Goal: Task Accomplishment & Management: Manage account settings

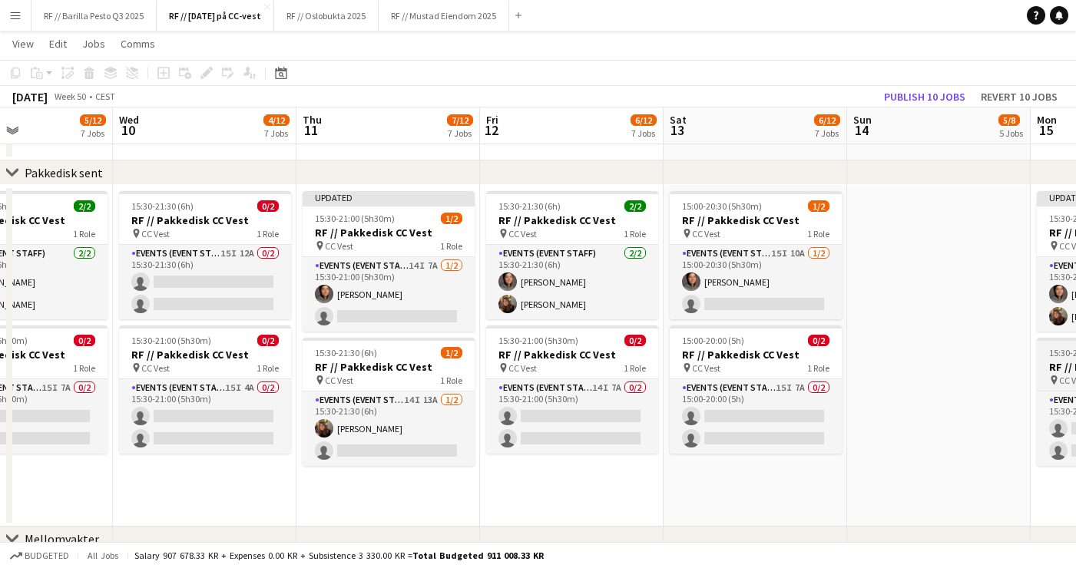
scroll to position [0, 435]
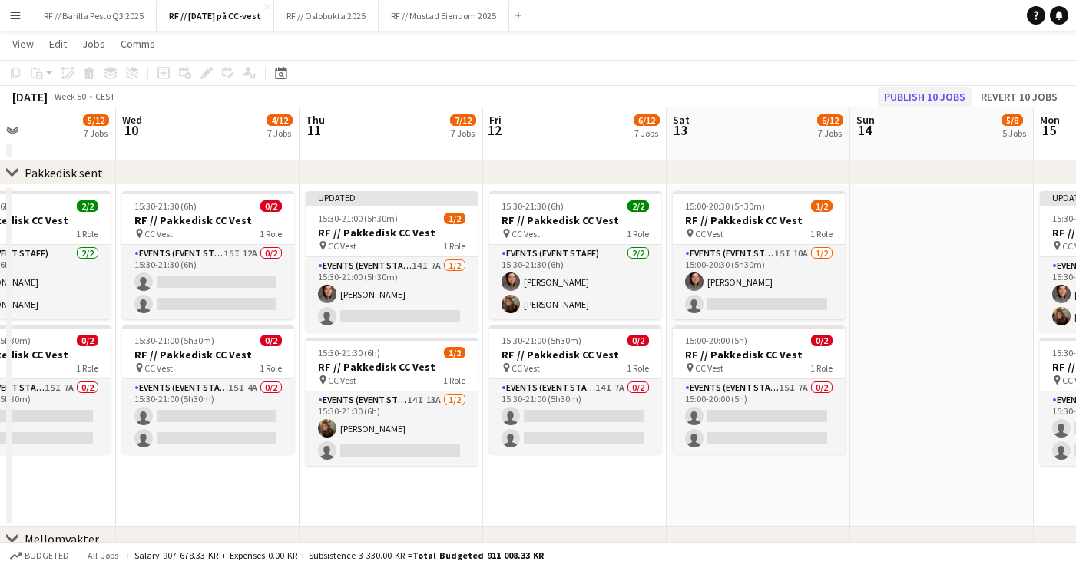
click at [944, 101] on button "Publish 10 jobs" at bounding box center [925, 97] width 94 height 20
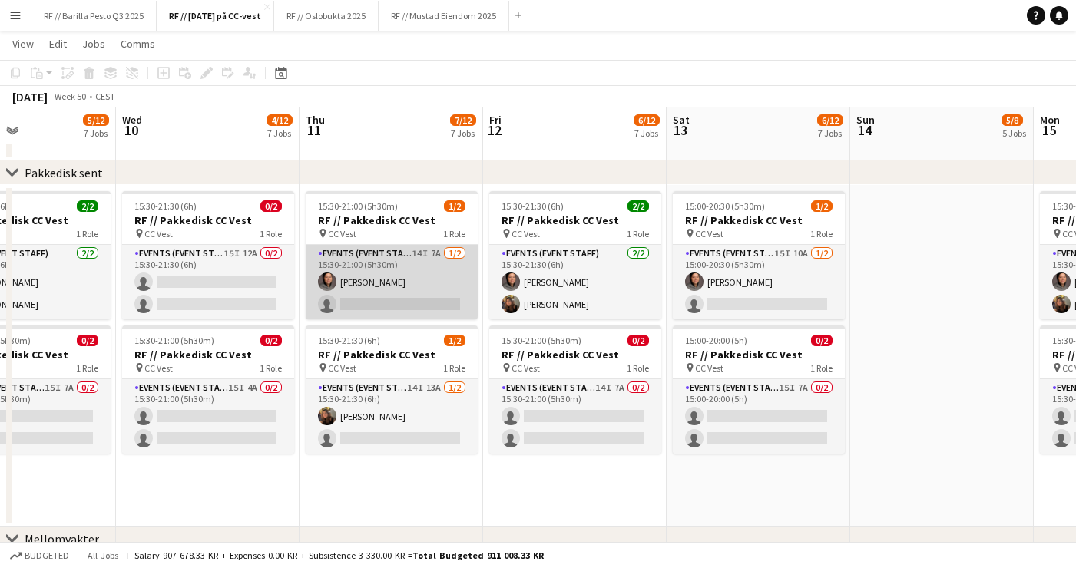
click at [425, 297] on app-card-role "Events (Event Staff) 14I 7A [DATE] 15:30-21:00 (5h30m) [PERSON_NAME] single-neu…" at bounding box center [392, 282] width 172 height 74
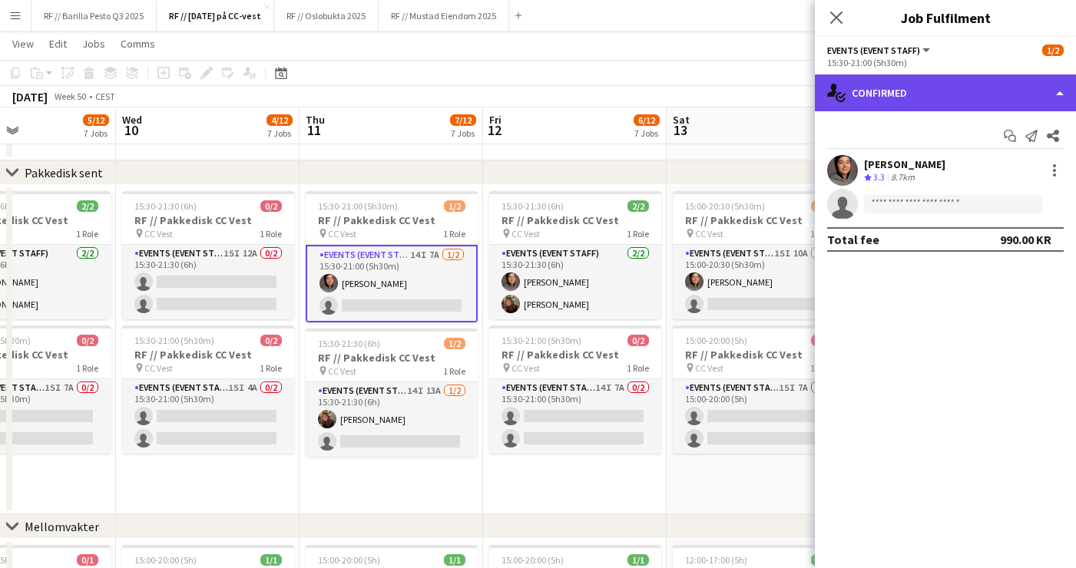
click at [995, 94] on div "single-neutral-actions-check-2 Confirmed" at bounding box center [945, 92] width 261 height 37
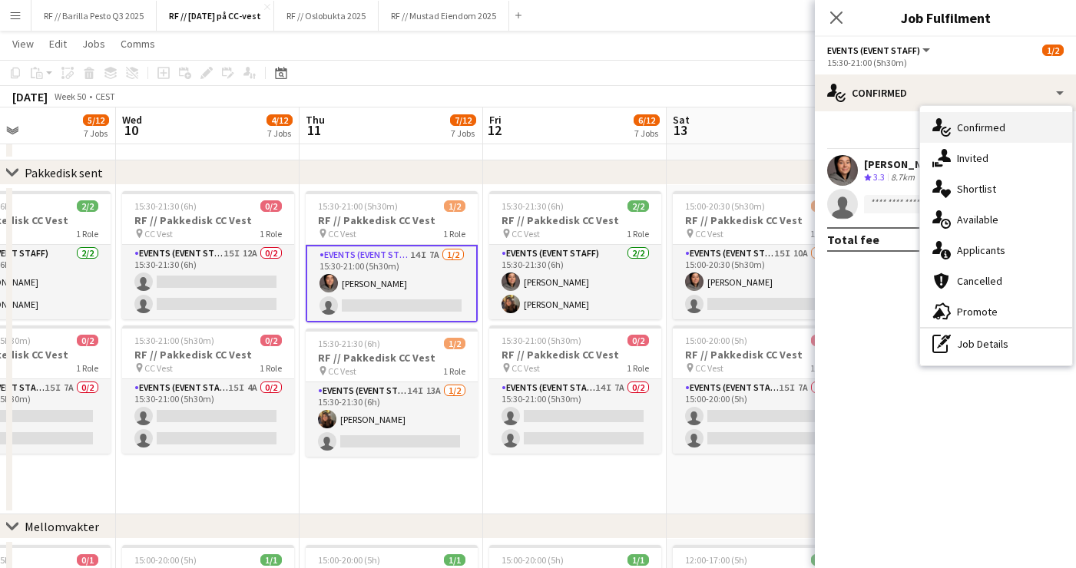
click at [986, 131] on span "Confirmed" at bounding box center [981, 128] width 48 height 14
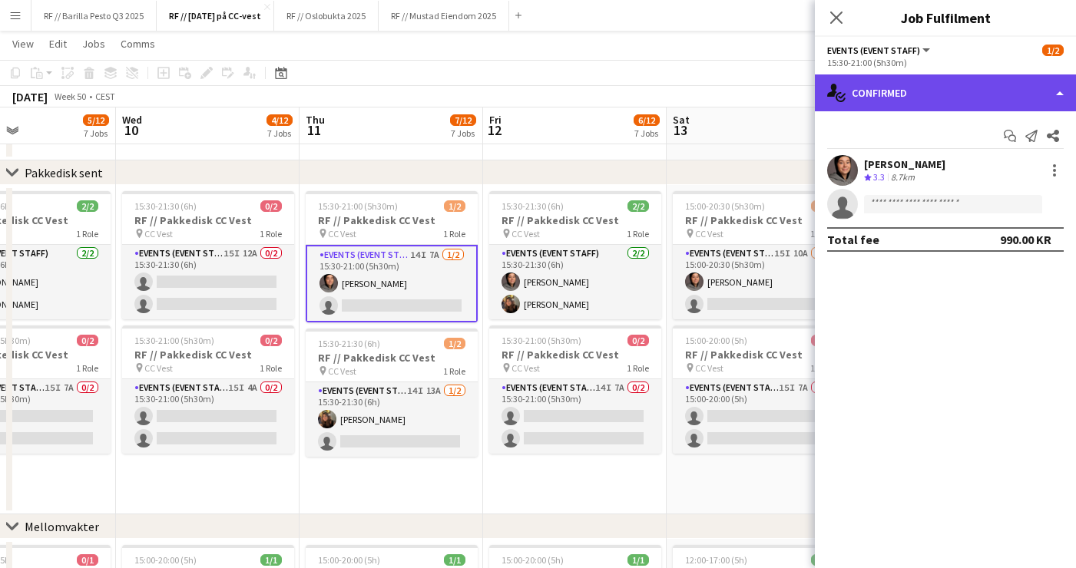
click at [949, 97] on div "single-neutral-actions-check-2 Confirmed" at bounding box center [945, 92] width 261 height 37
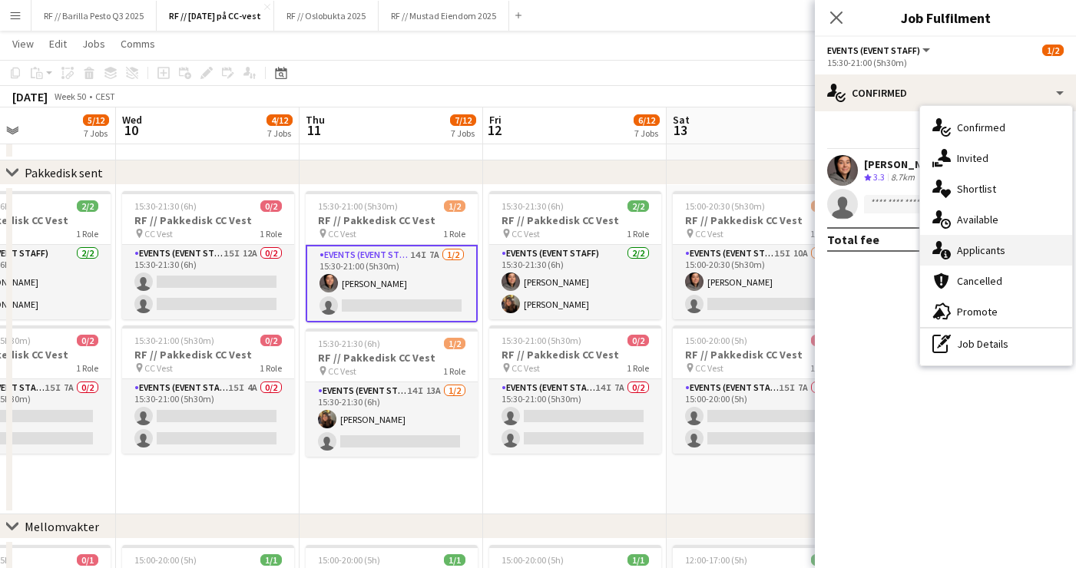
click at [980, 254] on span "Applicants" at bounding box center [981, 250] width 48 height 14
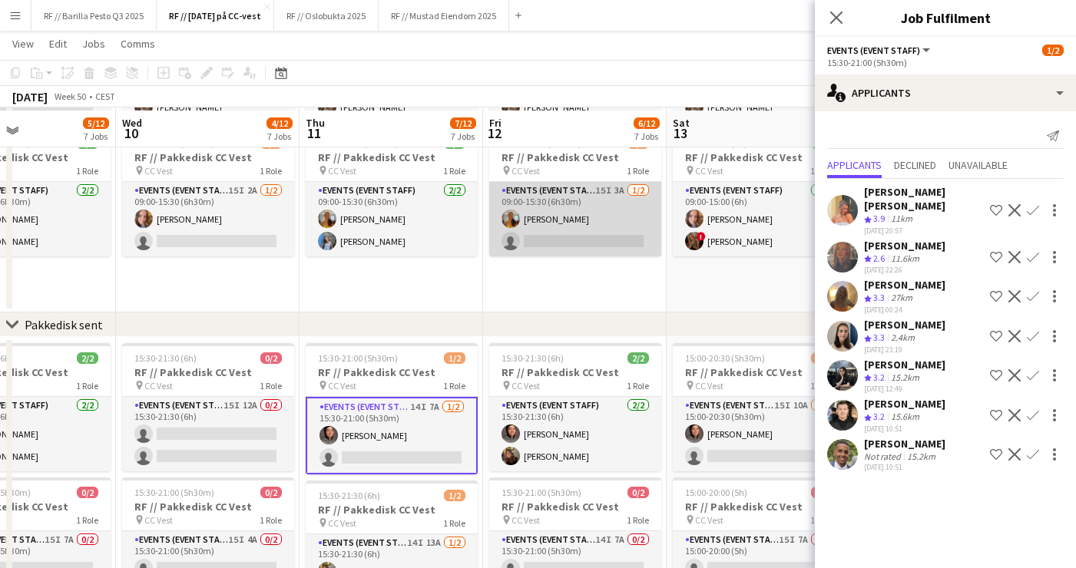
scroll to position [333, 0]
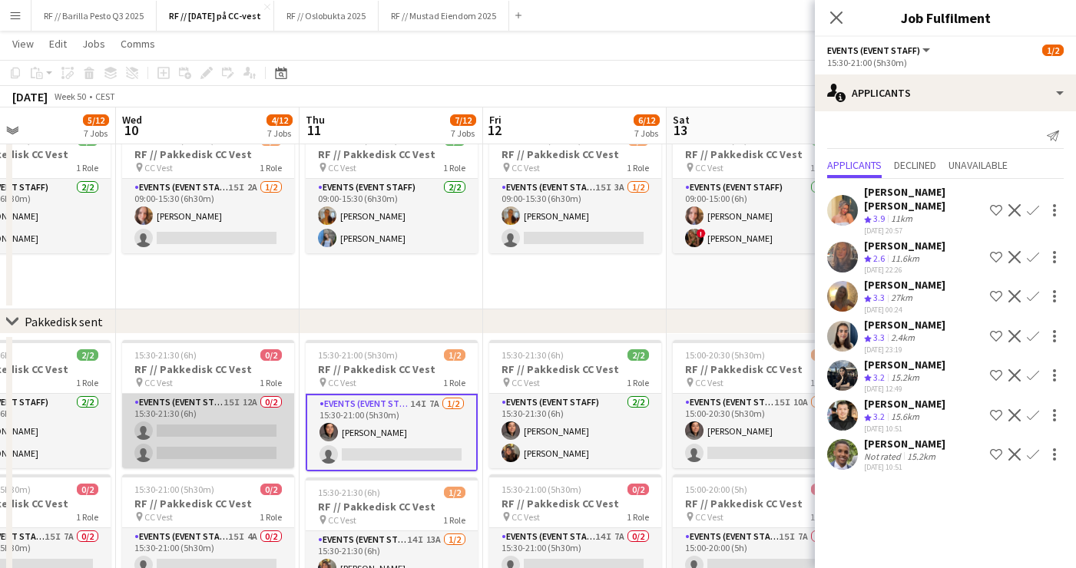
click at [236, 420] on app-card-role "Events (Event Staff) 15I 12A 0/2 15:30-21:30 (6h) single-neutral-actions single…" at bounding box center [208, 431] width 172 height 74
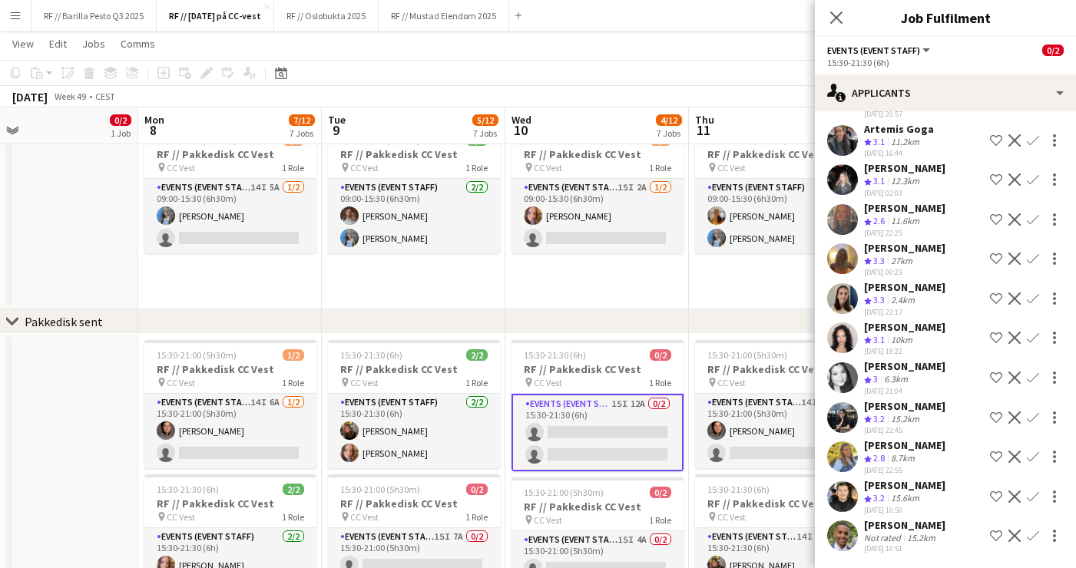
scroll to position [0, 379]
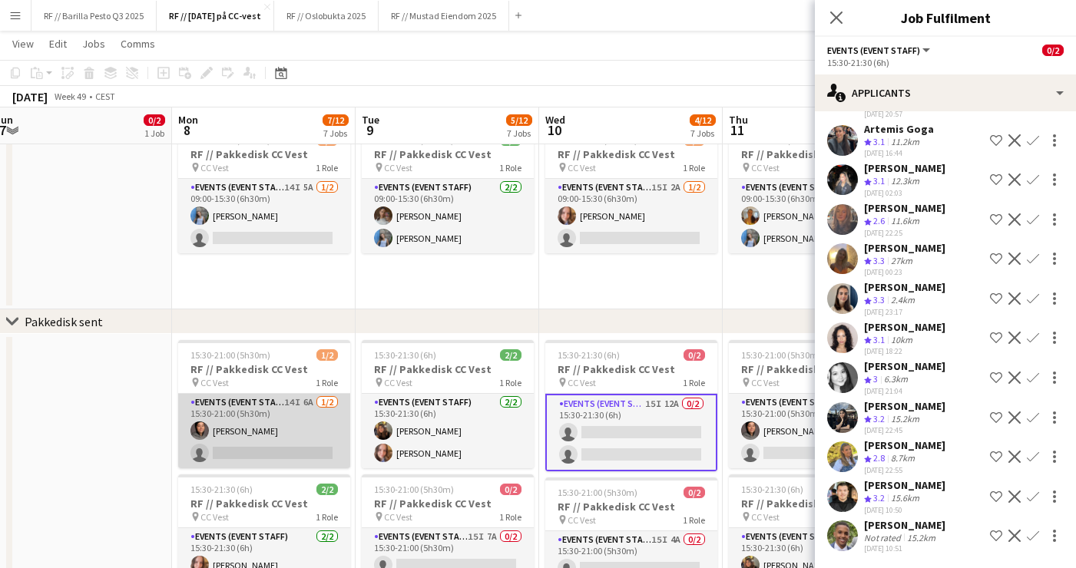
click at [262, 431] on app-card-role "Events (Event Staff) 14I 6A [DATE] 15:30-21:00 (5h30m) [PERSON_NAME] single-neu…" at bounding box center [264, 431] width 172 height 74
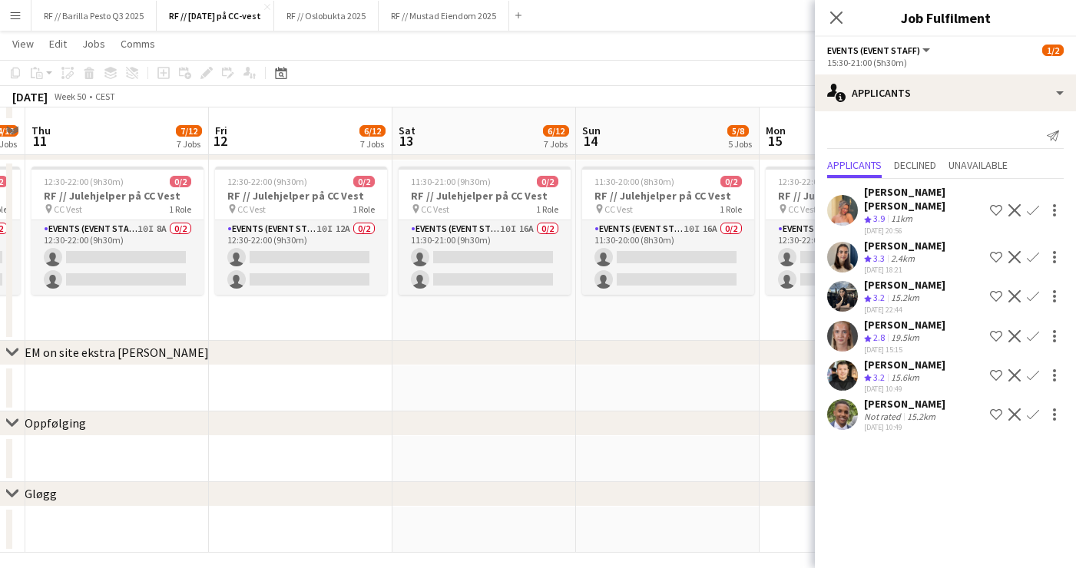
scroll to position [1225, 0]
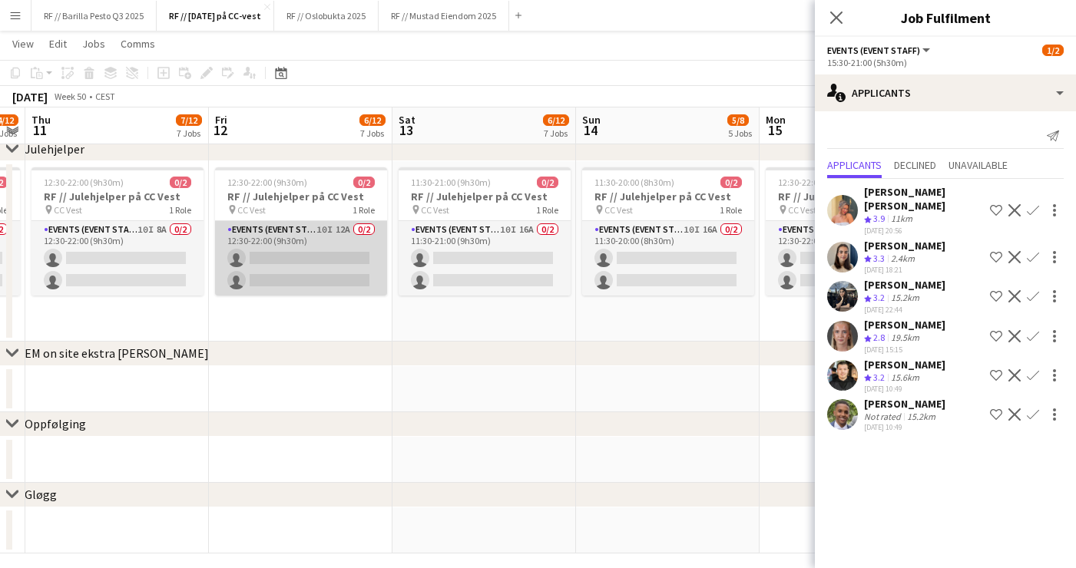
click at [304, 240] on app-card-role "Events (Event Staff) 10I 12A 0/2 12:30-22:00 (9h30m) single-neutral-actions sin…" at bounding box center [301, 258] width 172 height 74
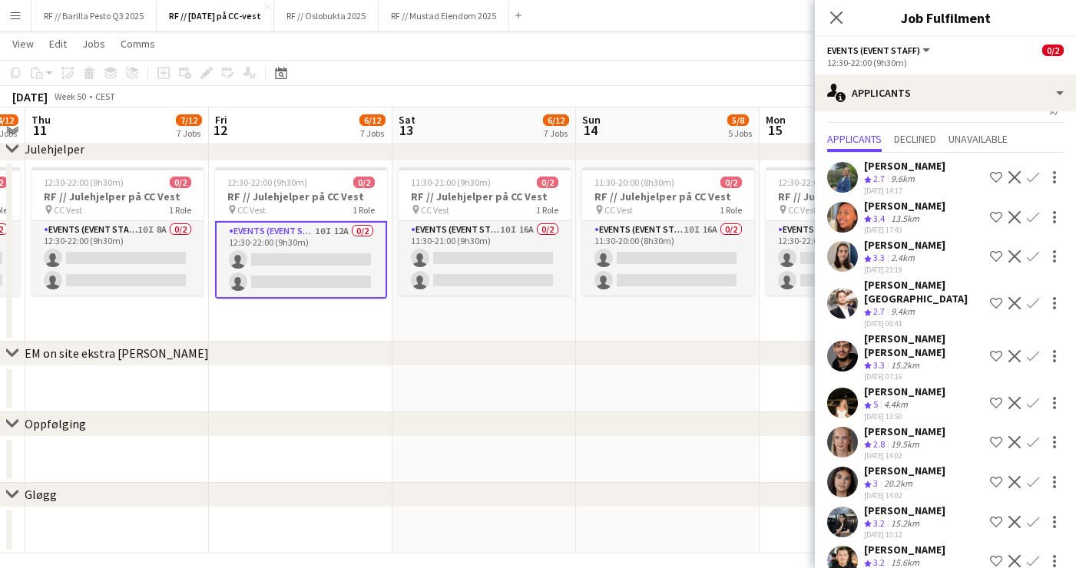
scroll to position [25, 0]
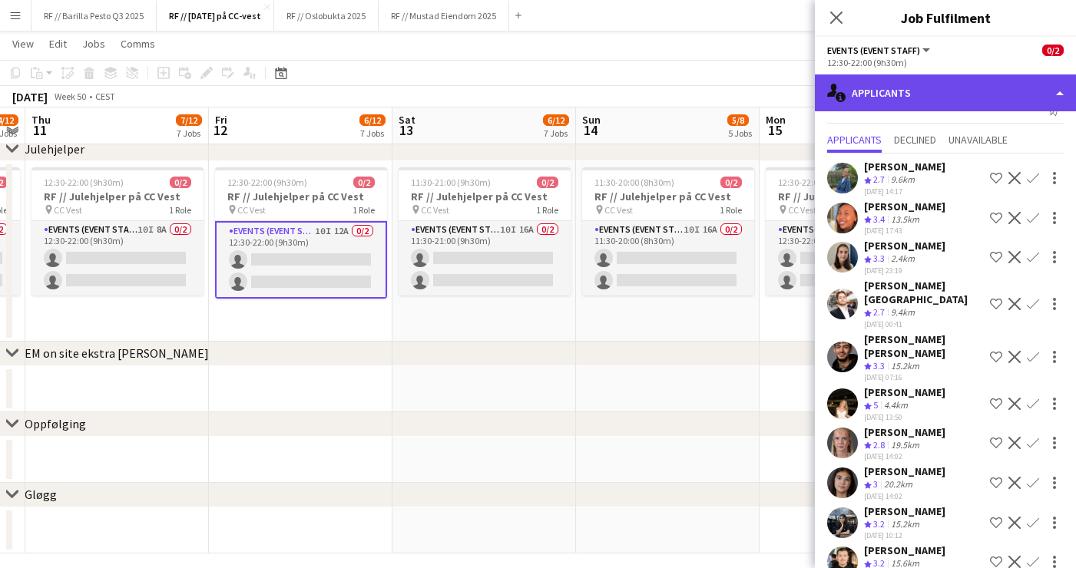
click at [954, 98] on div "single-neutral-actions-information Applicants" at bounding box center [945, 92] width 261 height 37
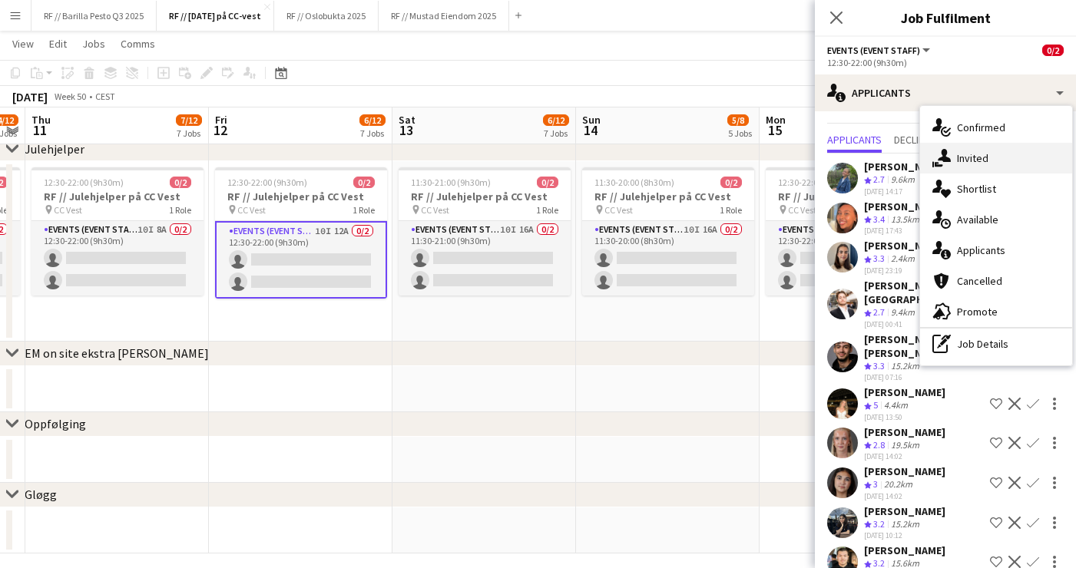
click at [977, 159] on span "Invited" at bounding box center [972, 158] width 31 height 14
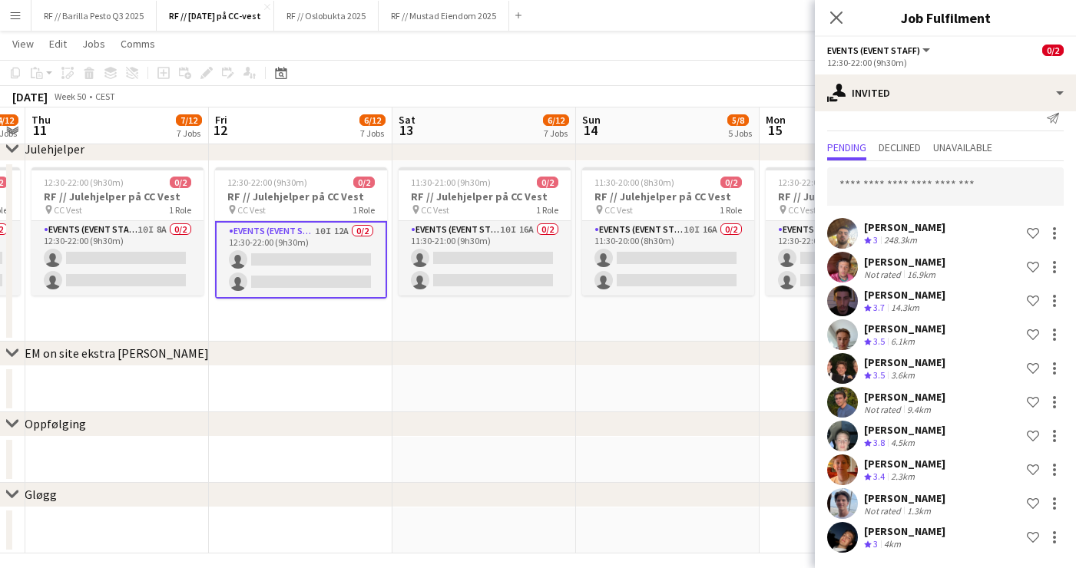
scroll to position [18, 0]
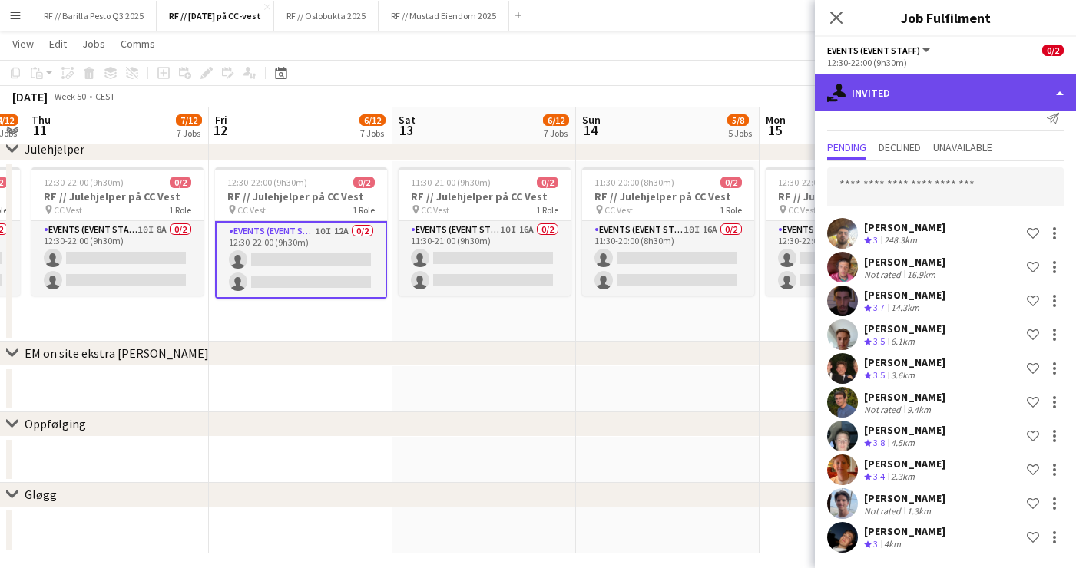
click at [934, 99] on div "single-neutral-actions-share-1 Invited" at bounding box center [945, 92] width 261 height 37
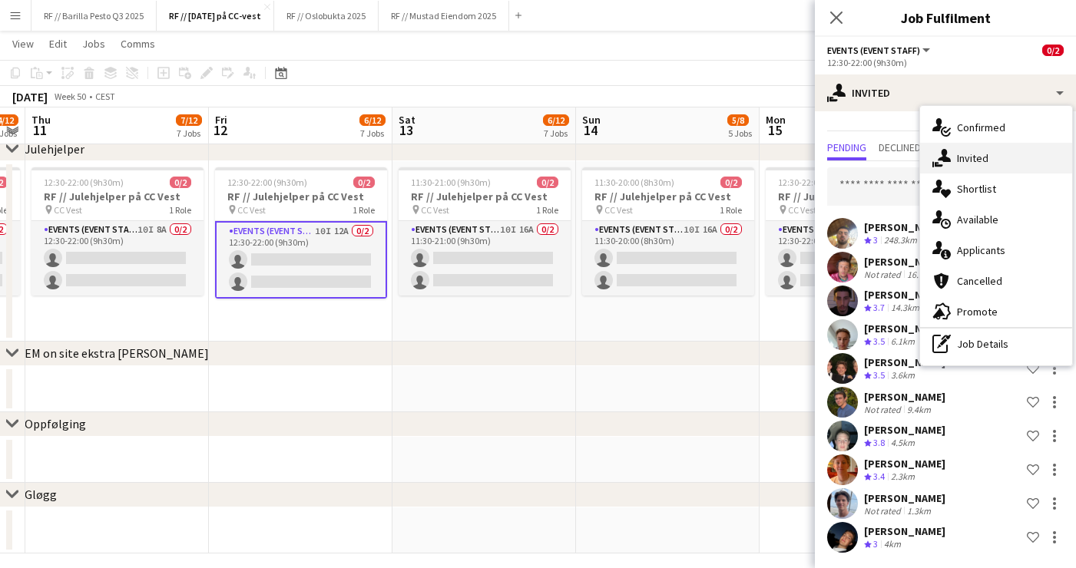
click at [984, 164] on span "Invited" at bounding box center [972, 158] width 31 height 14
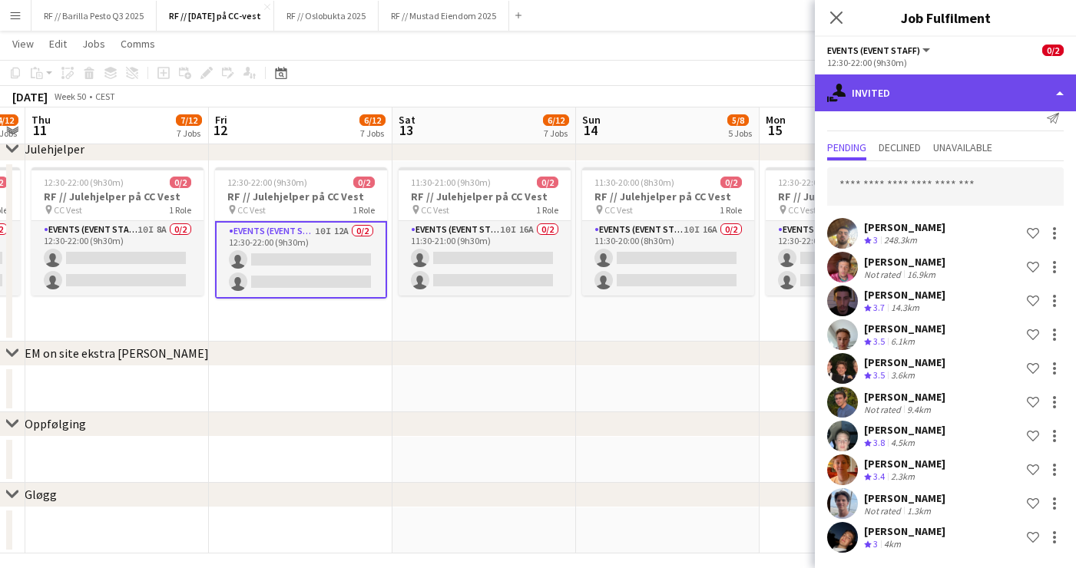
click at [928, 96] on div "single-neutral-actions-share-1 Invited" at bounding box center [945, 92] width 261 height 37
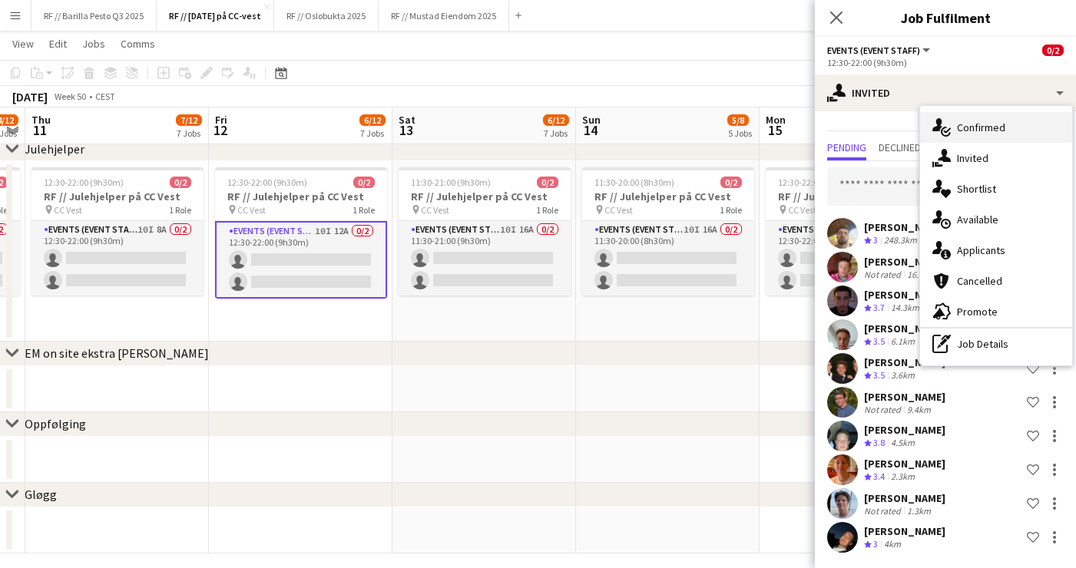
click at [965, 126] on span "Confirmed" at bounding box center [981, 128] width 48 height 14
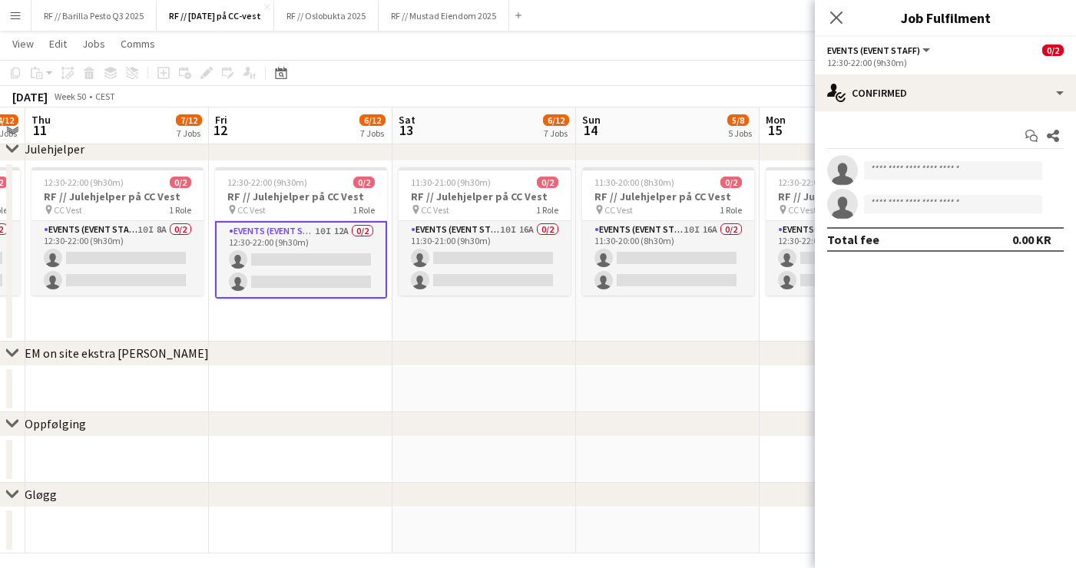
scroll to position [0, 0]
click at [931, 72] on app-options-switcher "Events (Event Staff) All roles Events (Event Staff) 0/2 12:30-22:00 (9h30m)" at bounding box center [945, 56] width 261 height 38
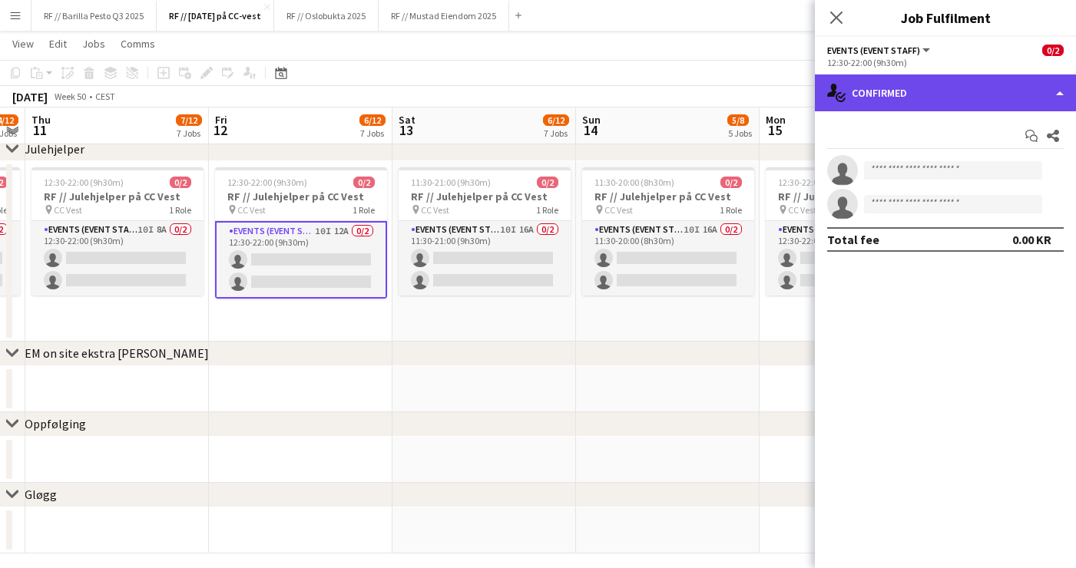
click at [931, 86] on div "single-neutral-actions-check-2 Confirmed" at bounding box center [945, 92] width 261 height 37
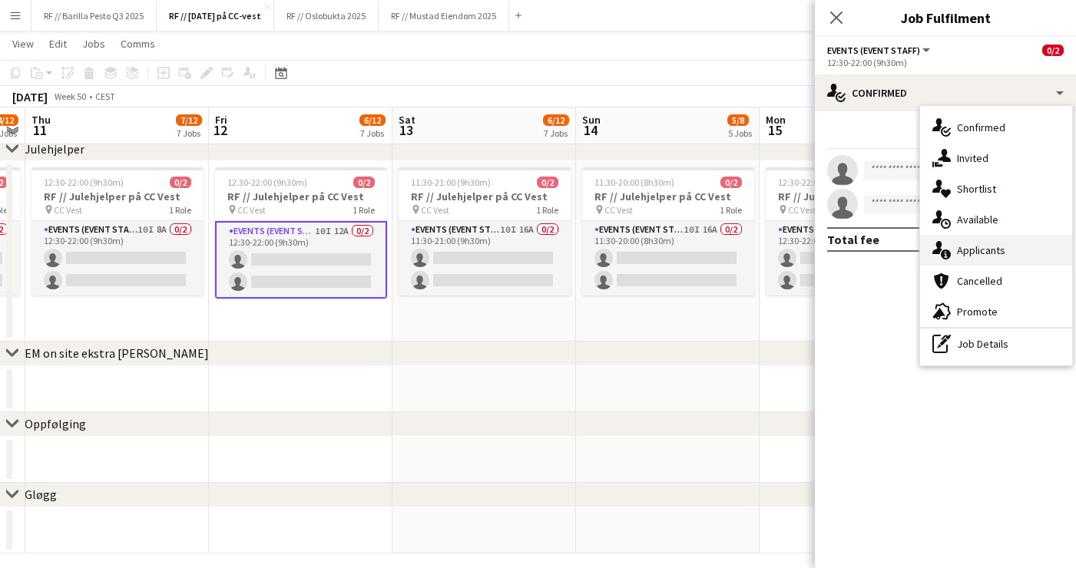
click at [988, 248] on span "Applicants" at bounding box center [981, 250] width 48 height 14
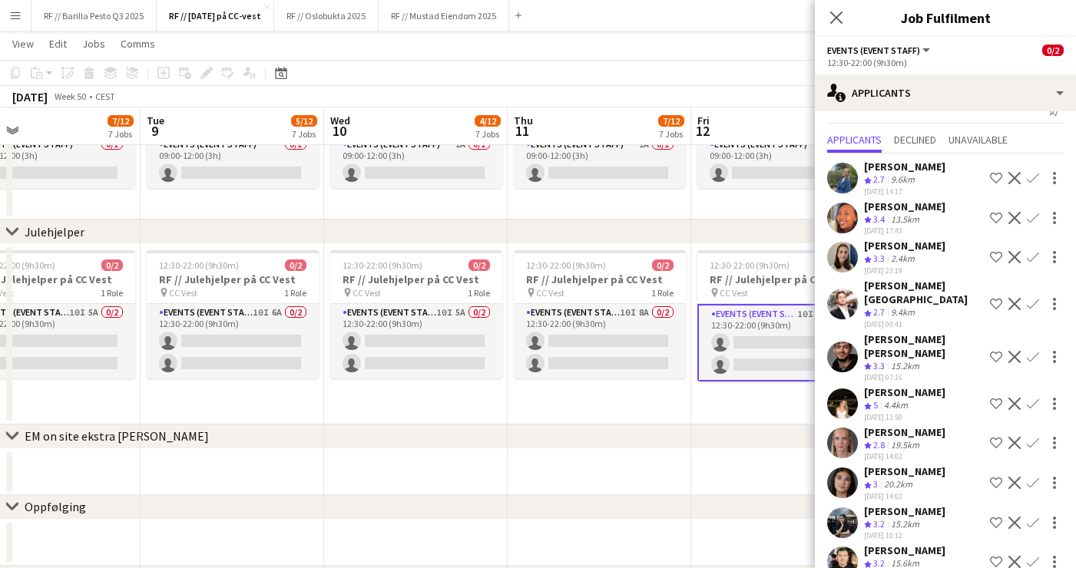
scroll to position [1142, 0]
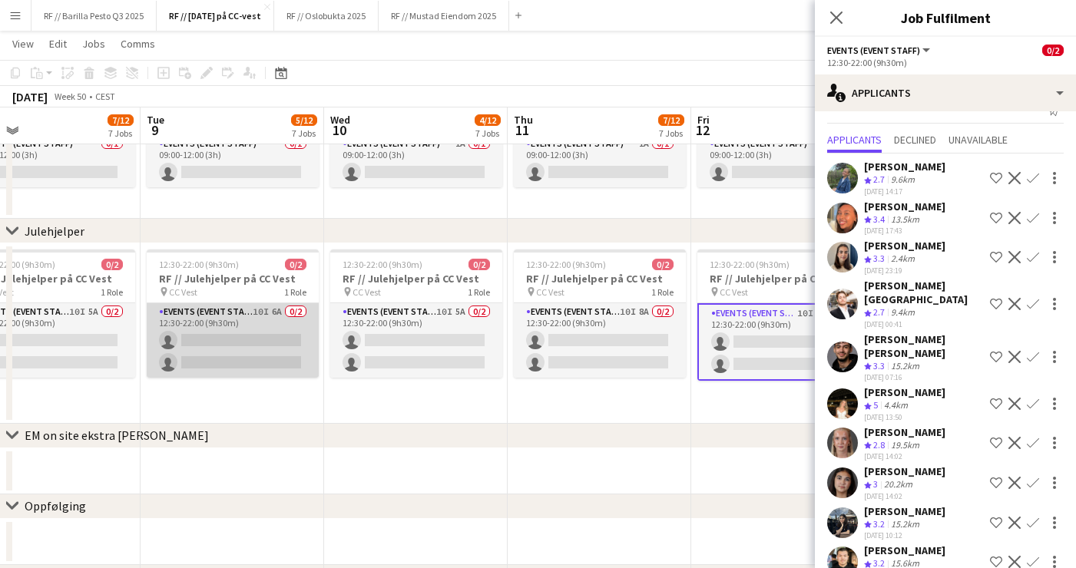
click at [246, 317] on app-card-role "Events (Event Staff) 10I 6A 0/2 12:30-22:00 (9h30m) single-neutral-actions sing…" at bounding box center [233, 340] width 172 height 74
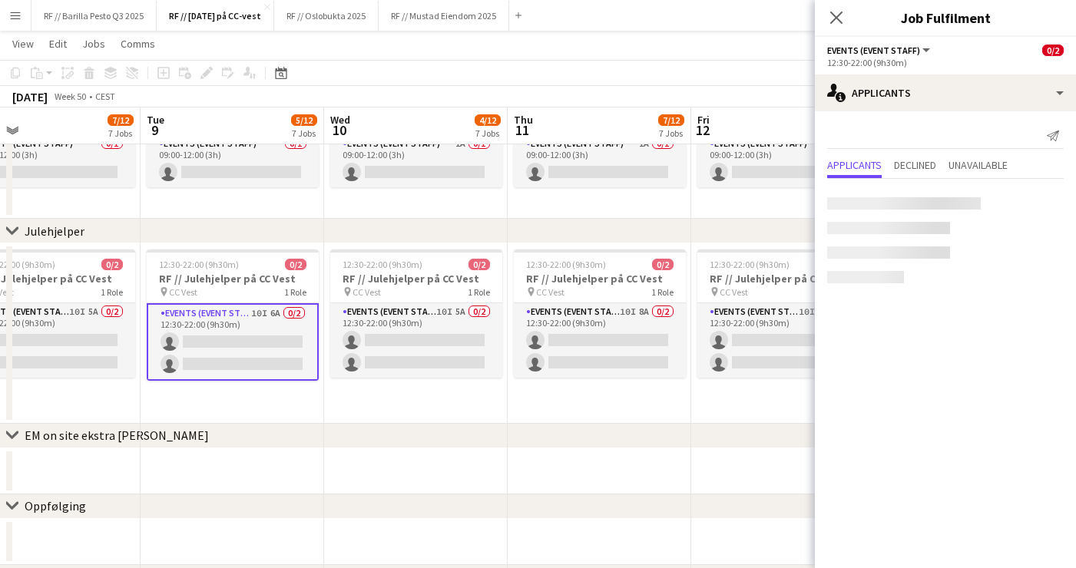
scroll to position [0, 0]
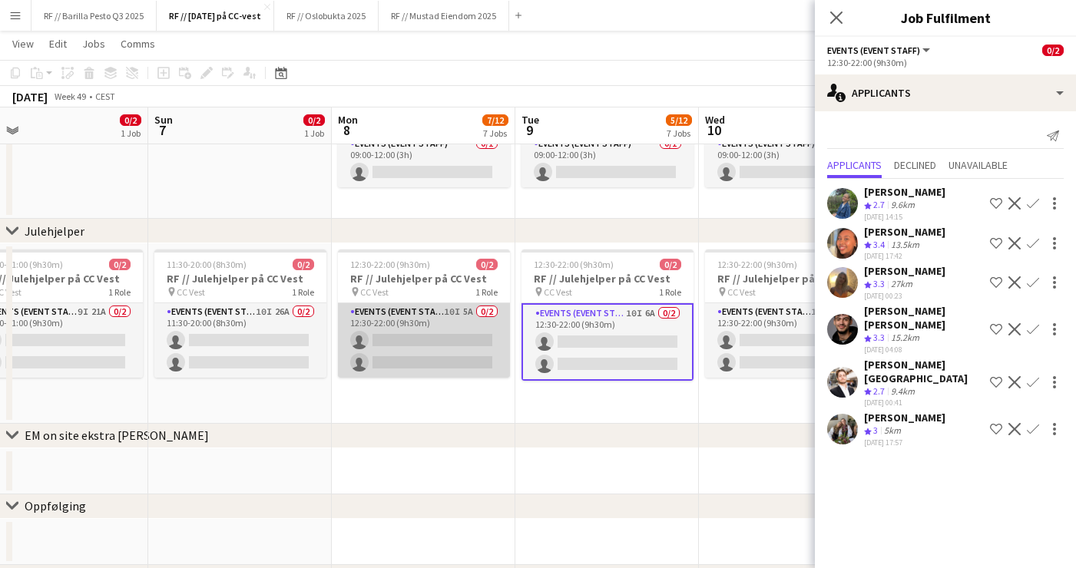
click at [423, 320] on app-card-role "Events (Event Staff) 10I 5A 0/2 12:30-22:00 (9h30m) single-neutral-actions sing…" at bounding box center [424, 340] width 172 height 74
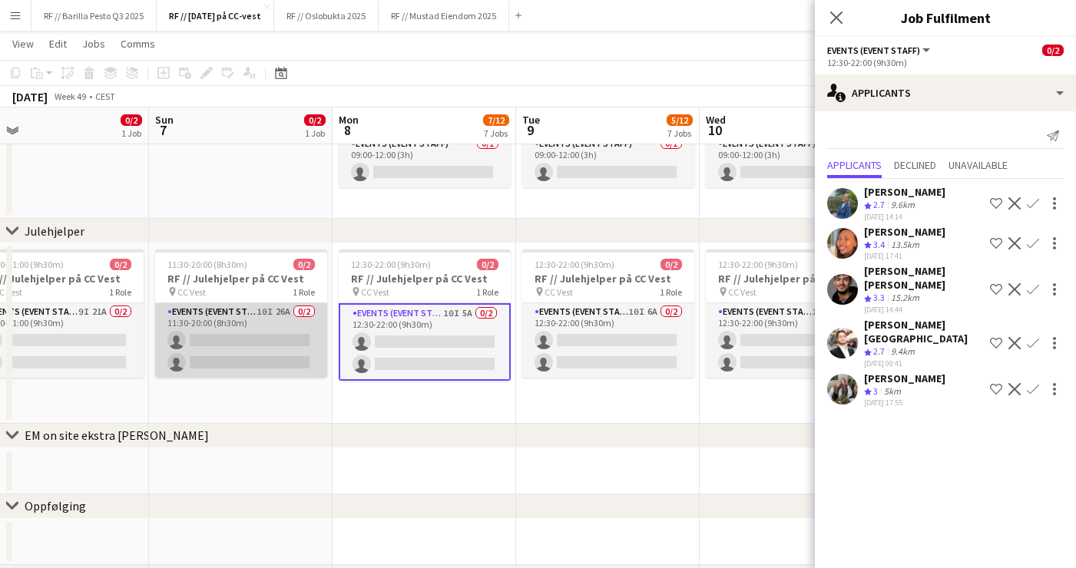
click at [253, 319] on app-card-role "Events (Event Staff) 10I 26A 0/2 11:30-20:00 (8h30m) single-neutral-actions sin…" at bounding box center [241, 340] width 172 height 74
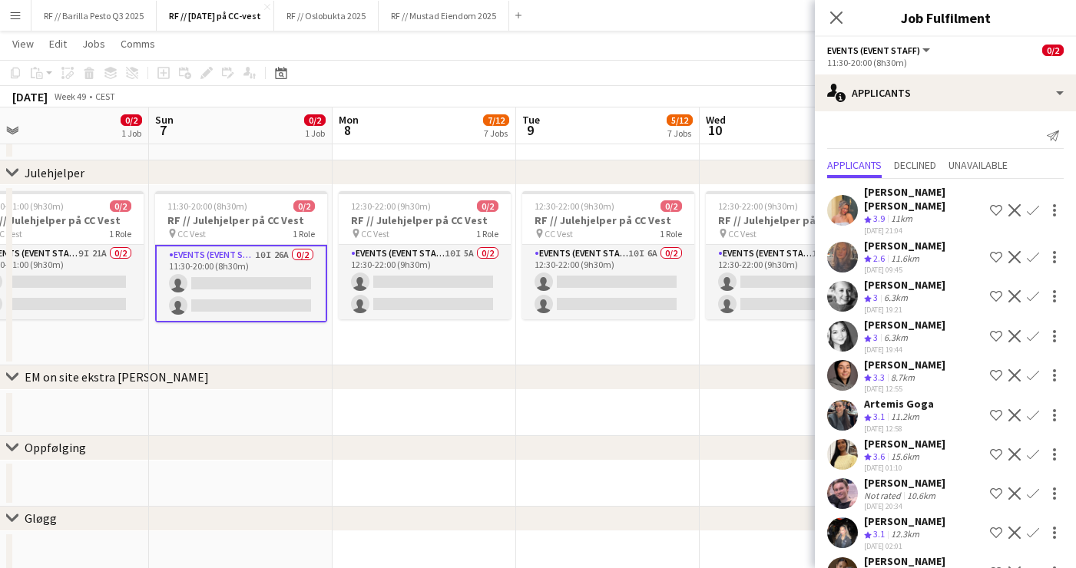
scroll to position [0, 0]
click at [840, 15] on icon "Close pop-in" at bounding box center [835, 17] width 15 height 15
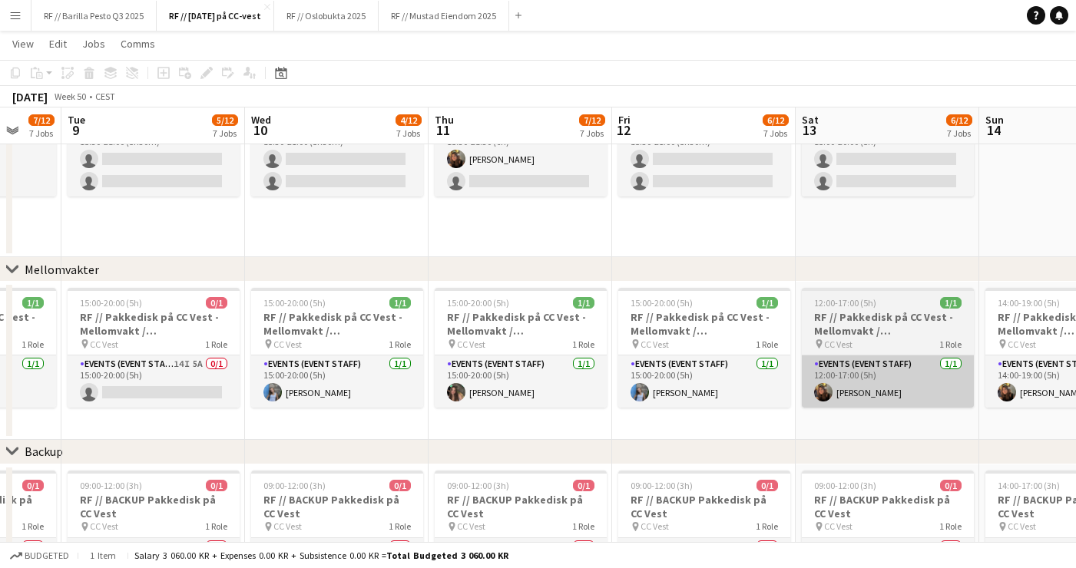
scroll to position [754, 0]
